Goal: Task Accomplishment & Management: Manage account settings

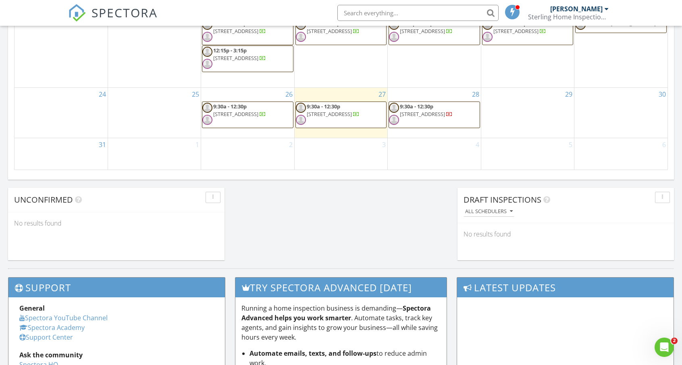
scroll to position [569, 0]
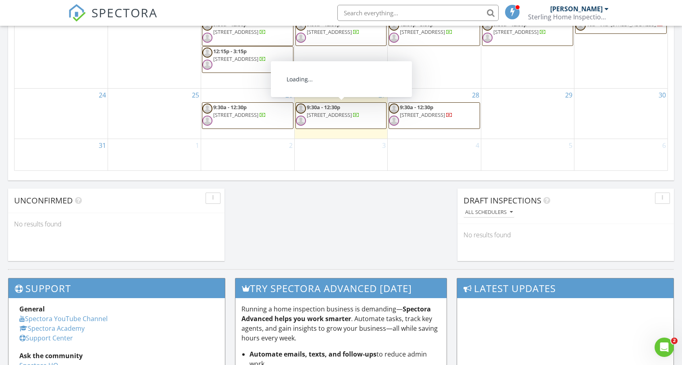
click at [352, 114] on span "20102 Harbour Vista Cir, Saint Augustine 32080" at bounding box center [329, 114] width 45 height 7
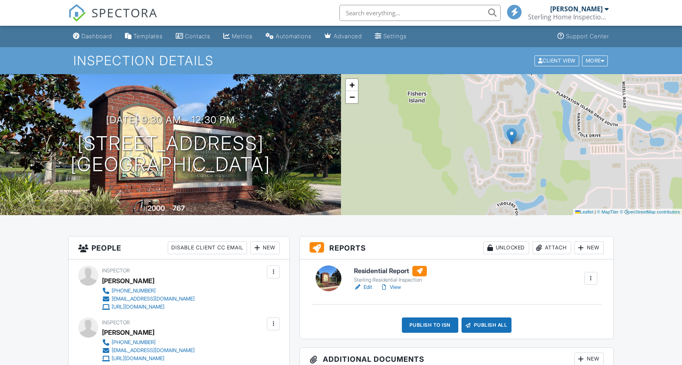
click at [366, 288] on link "Edit" at bounding box center [363, 287] width 18 height 8
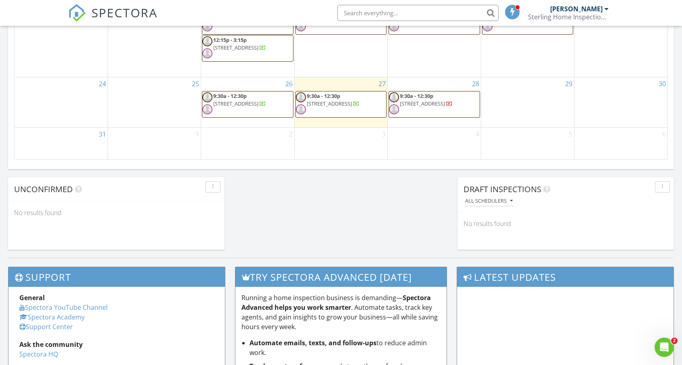
scroll to position [578, 0]
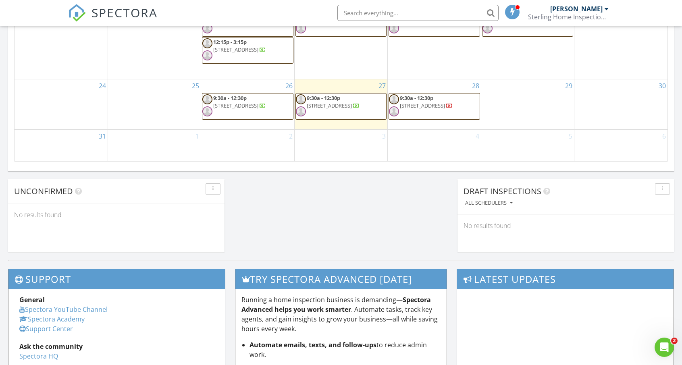
click at [339, 104] on span "20102 Harbour Vista Cir, Saint Augustine 32080" at bounding box center [329, 105] width 45 height 7
